Goal: Information Seeking & Learning: Learn about a topic

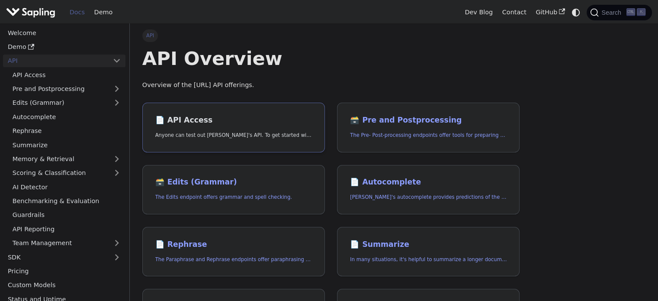
click at [177, 117] on h2 "📄️ API Access" at bounding box center [233, 121] width 157 height 10
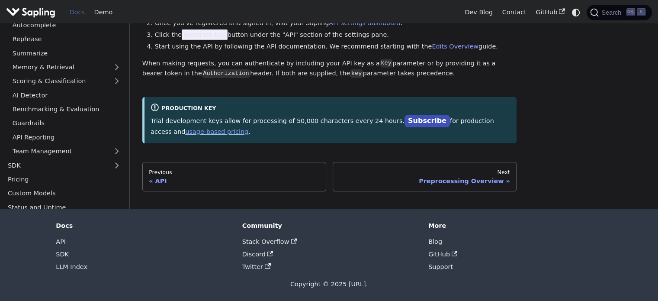
scroll to position [93, 0]
click at [581, 155] on div "API API Access API Access Anyone can test out Sapling's API. To get started wit…" at bounding box center [394, 64] width 516 height 254
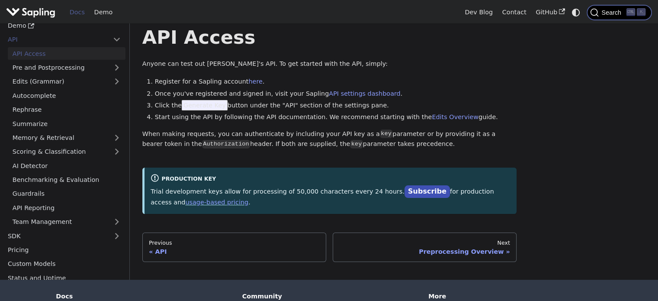
scroll to position [0, 0]
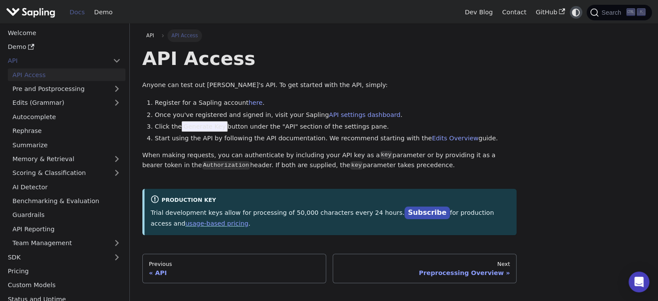
click at [578, 15] on icon "Switch between dark and light mode (currently system mode)" at bounding box center [576, 12] width 10 height 10
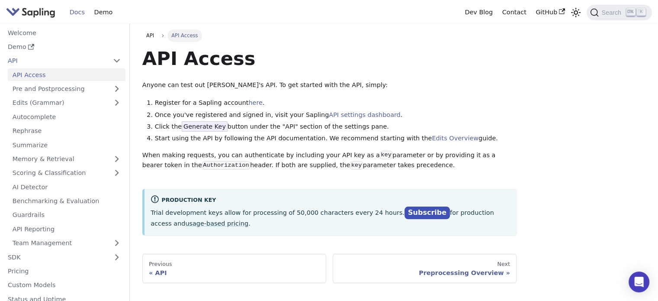
click at [51, 68] on li "API API Access Pre and Postprocessing Edits (Grammar) Autocomplete Rephrase Sum…" at bounding box center [64, 152] width 122 height 195
click at [53, 75] on link "API Access" at bounding box center [67, 74] width 118 height 13
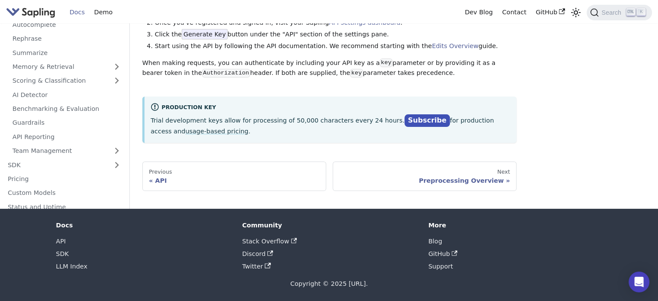
scroll to position [93, 0]
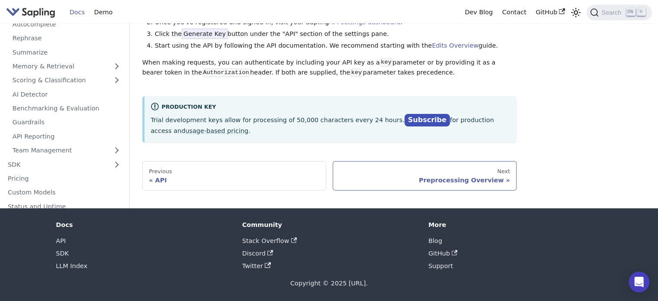
click at [407, 161] on link "Next Preprocessing Overview" at bounding box center [425, 175] width 184 height 29
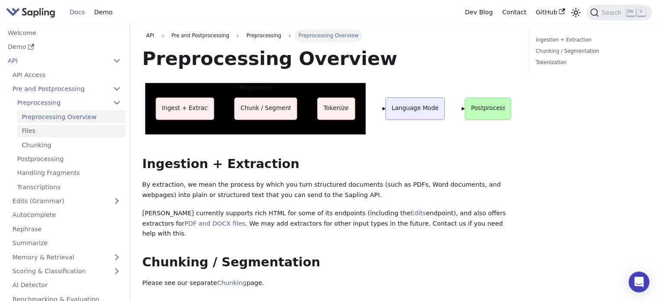
click at [54, 129] on link "Files" at bounding box center [71, 131] width 108 height 13
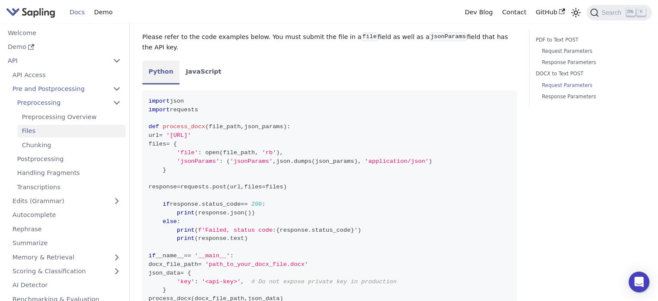
scroll to position [564, 0]
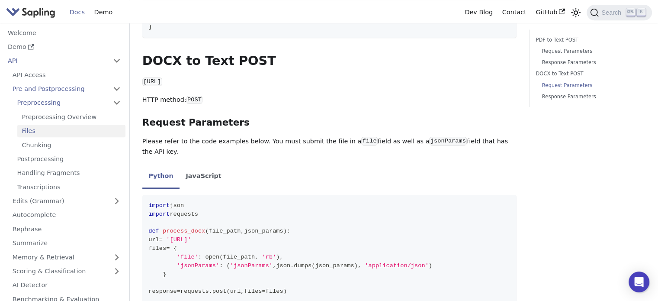
click at [47, 138] on ul "Preprocessing Overview Files Chunking" at bounding box center [69, 130] width 113 height 41
click at [45, 141] on link "Chunking" at bounding box center [71, 144] width 108 height 13
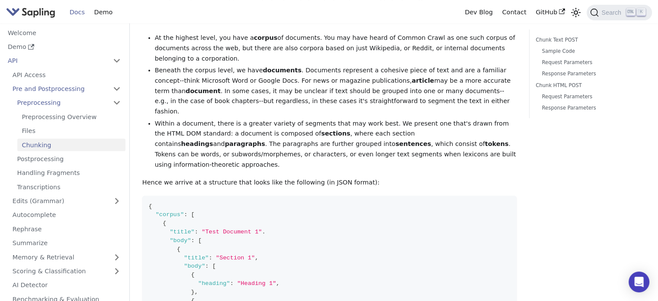
scroll to position [389, 0]
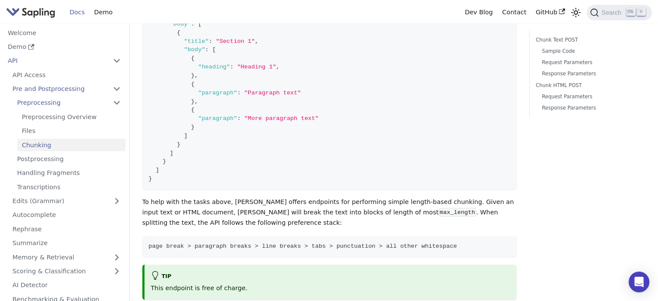
click at [466, 79] on code "{ "corpus" : [ { "title" : "Test Document 1" . "body" : [ { "title" : "Section …" at bounding box center [329, 84] width 374 height 210
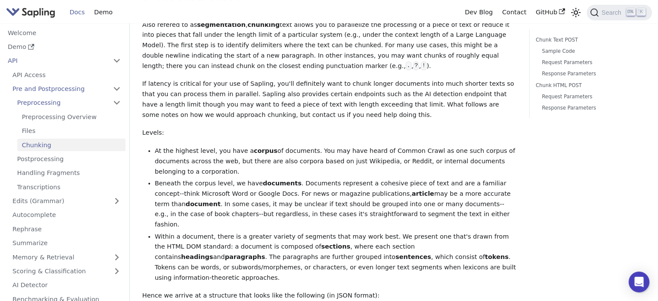
scroll to position [0, 0]
